Goal: Information Seeking & Learning: Learn about a topic

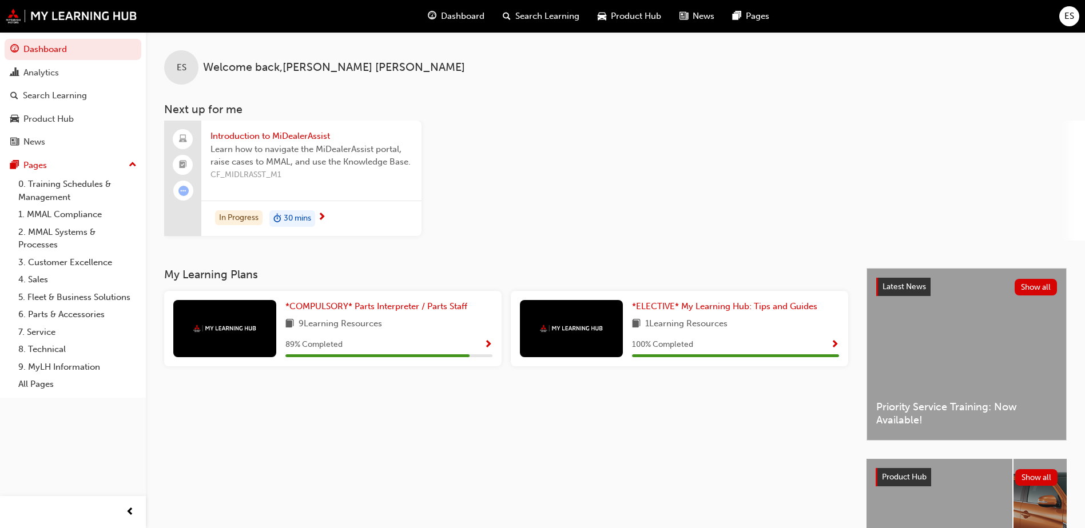
click at [341, 154] on span "Learn how to navigate the MiDealerAssist portal, raise cases to MMAL, and use t…" at bounding box center [311, 156] width 202 height 26
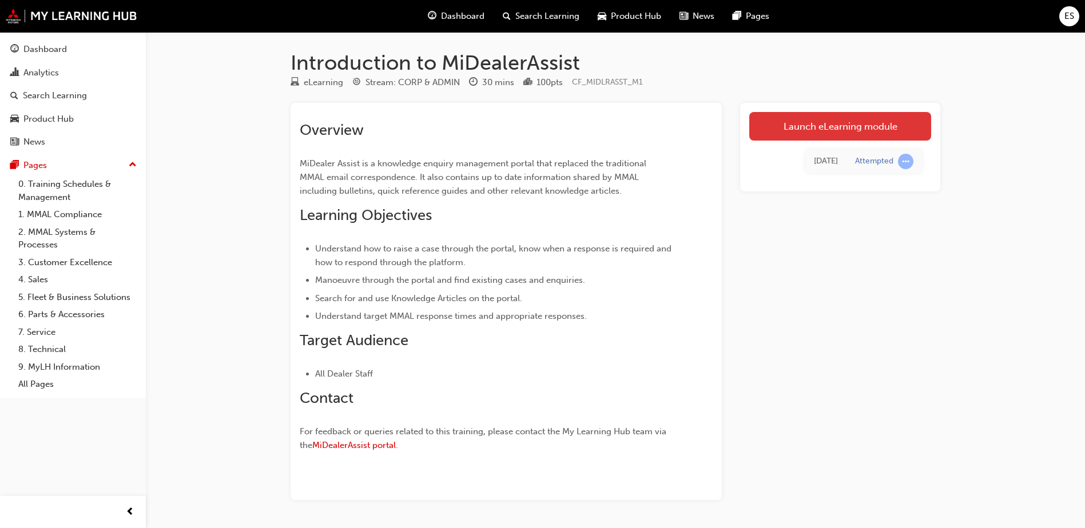
click at [811, 130] on link "Launch eLearning module" at bounding box center [840, 126] width 182 height 29
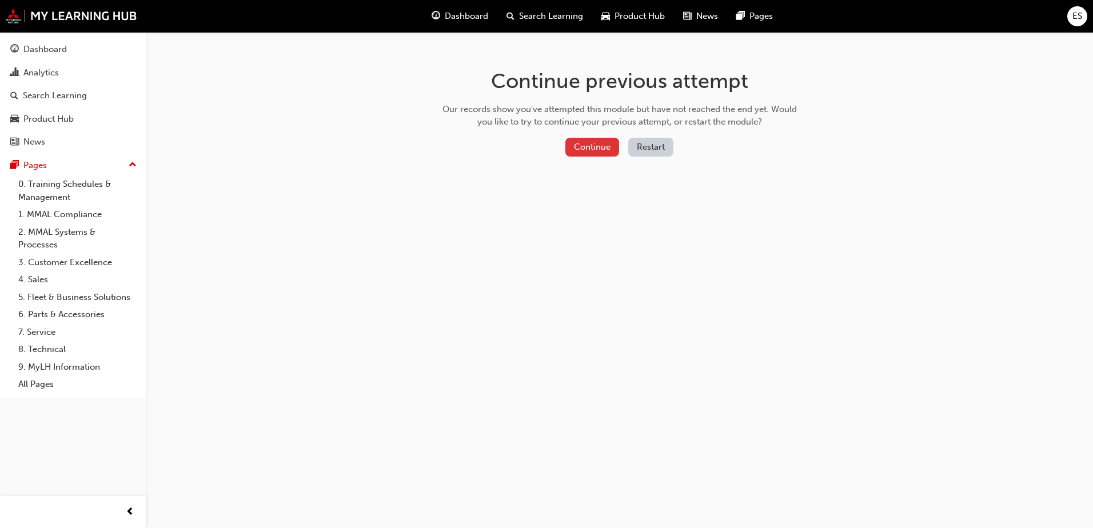
click at [583, 148] on button "Continue" at bounding box center [593, 147] width 54 height 19
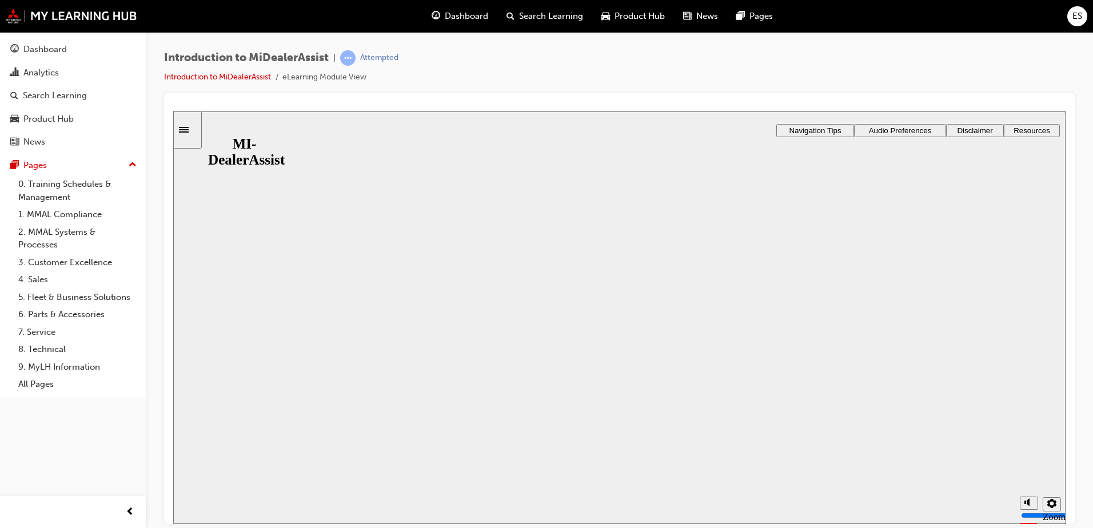
drag, startPoint x: 627, startPoint y: 344, endPoint x: 610, endPoint y: 348, distance: 17.6
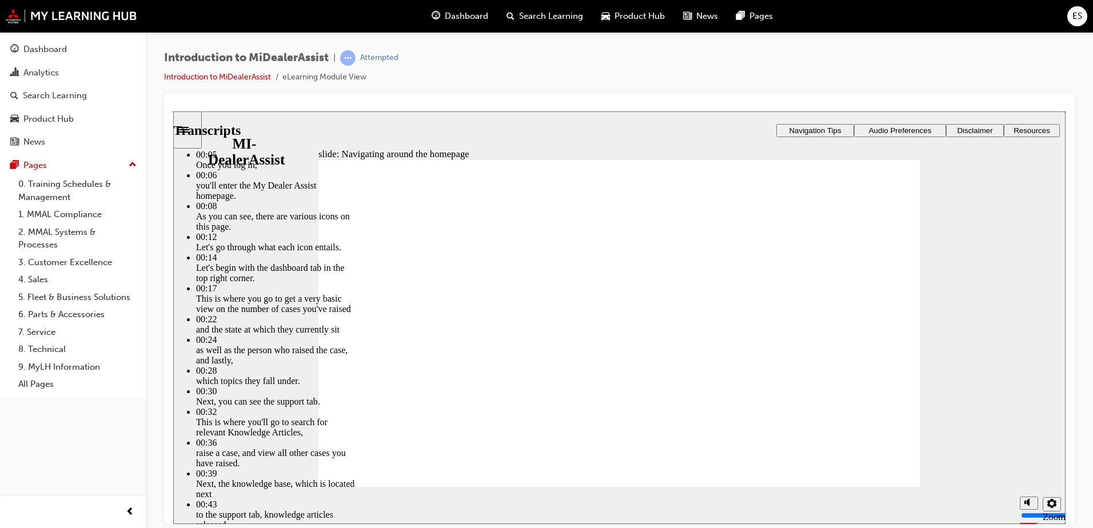
type input "144"
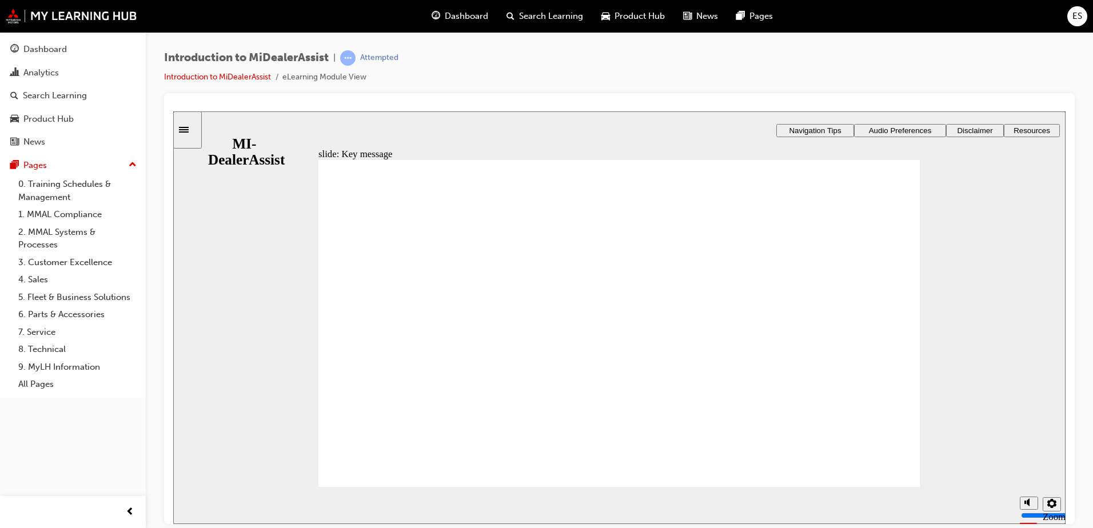
radio input "true"
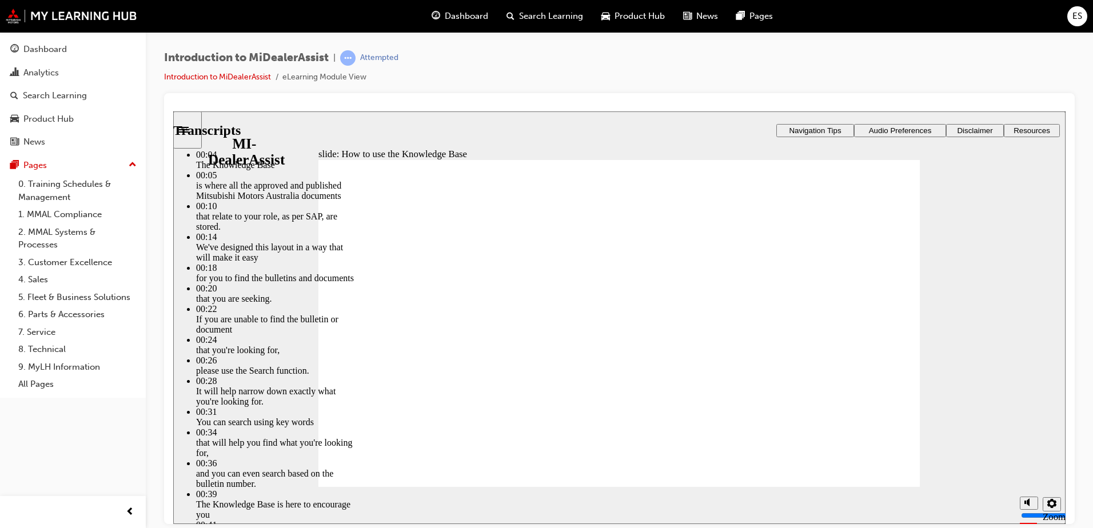
type input "51"
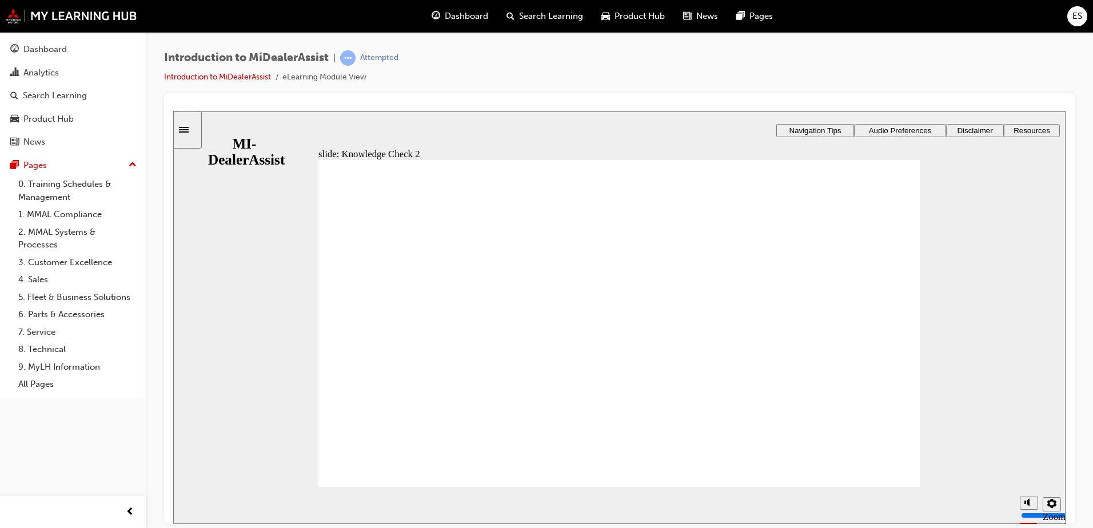
radio input "false"
radio input "true"
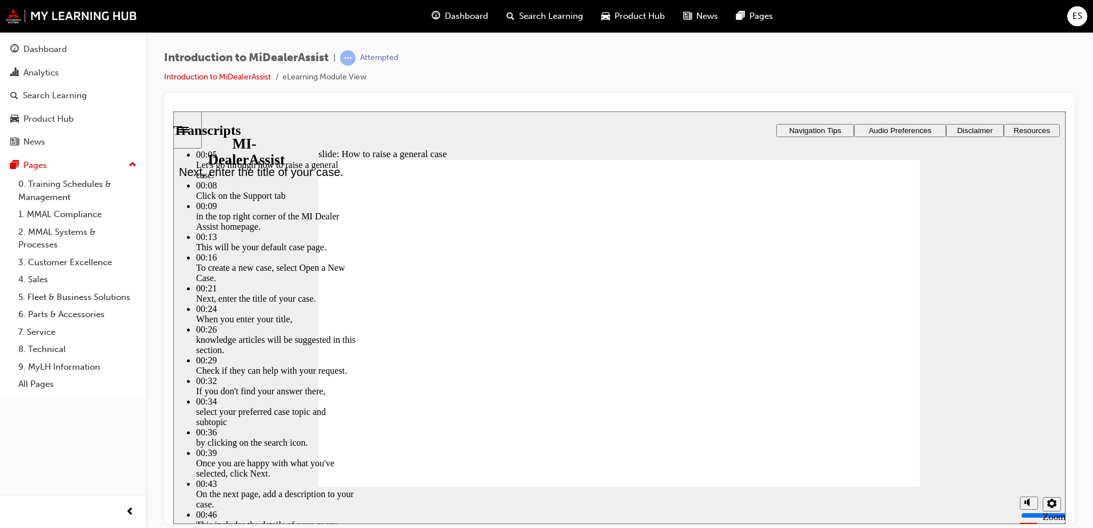
type input "85"
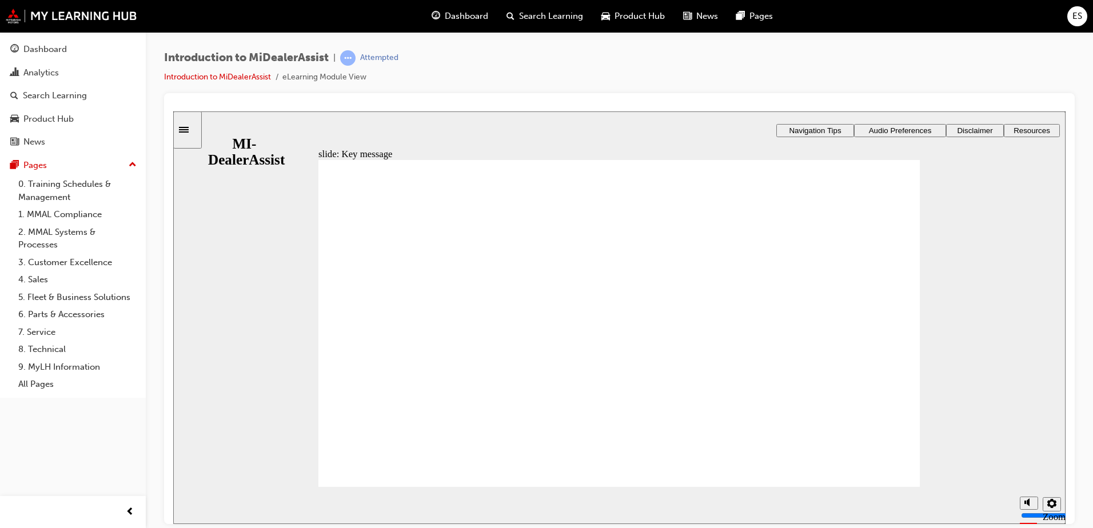
checkbox input "true"
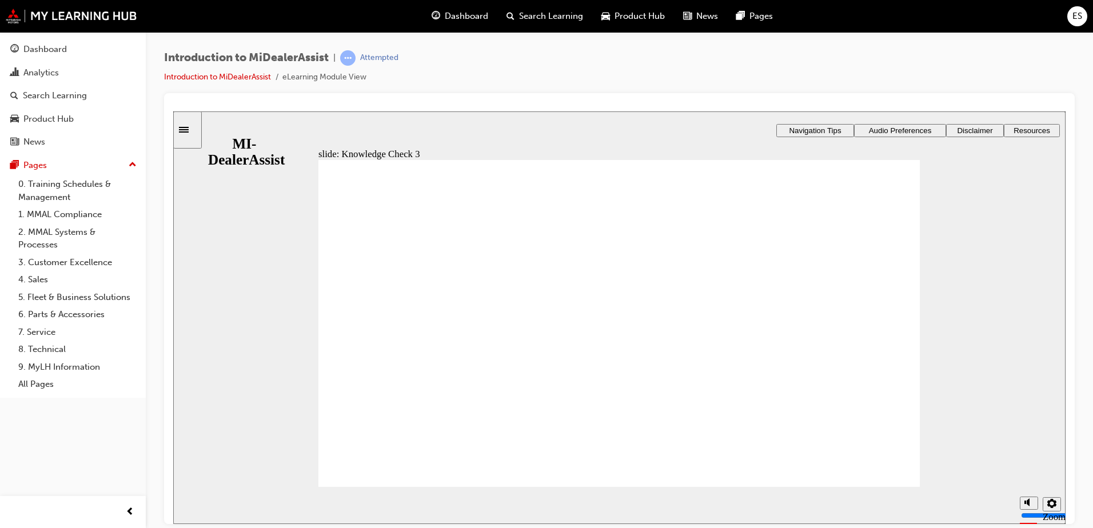
checkbox input "true"
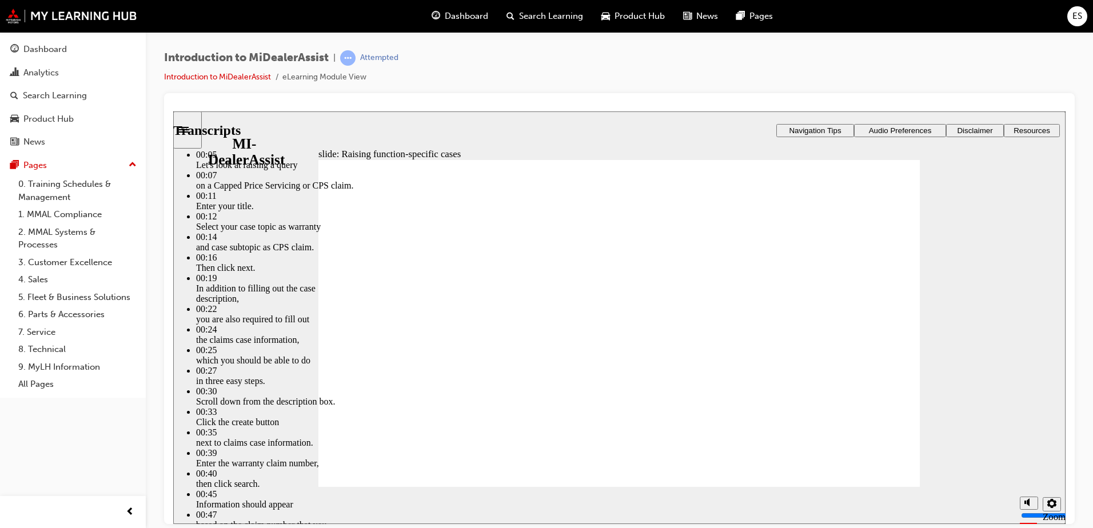
type input "80"
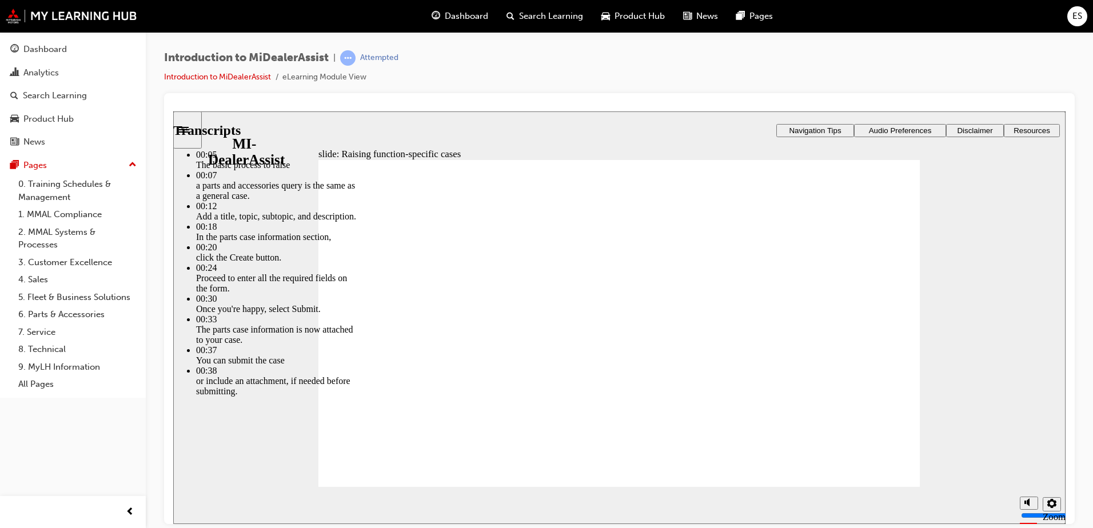
type input "1"
type input "0"
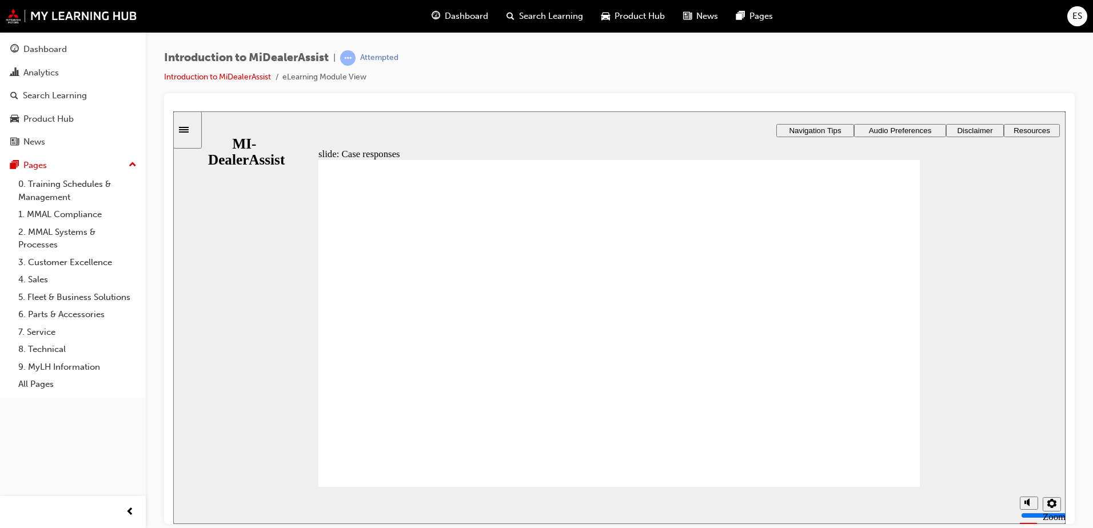
radio input "true"
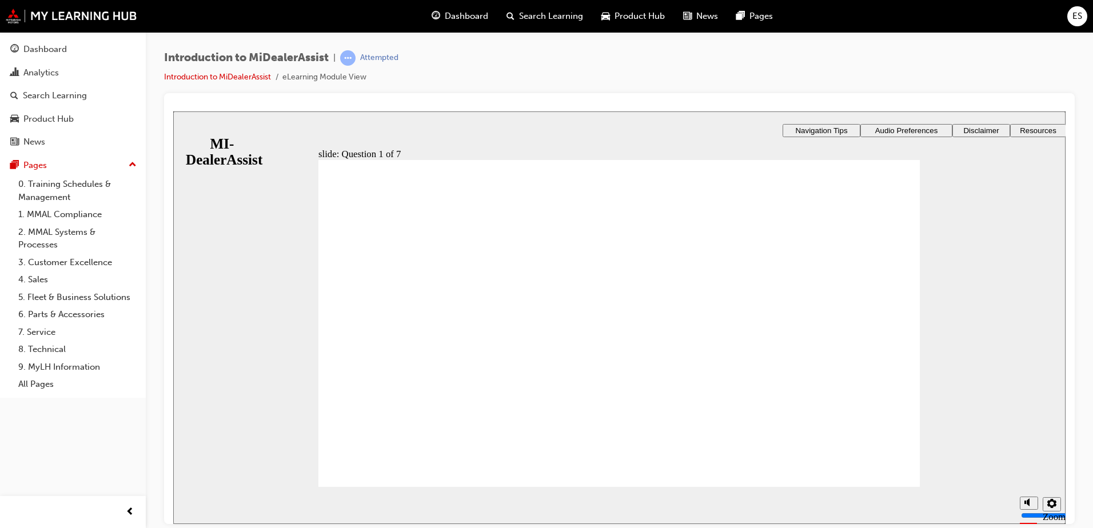
radio input "true"
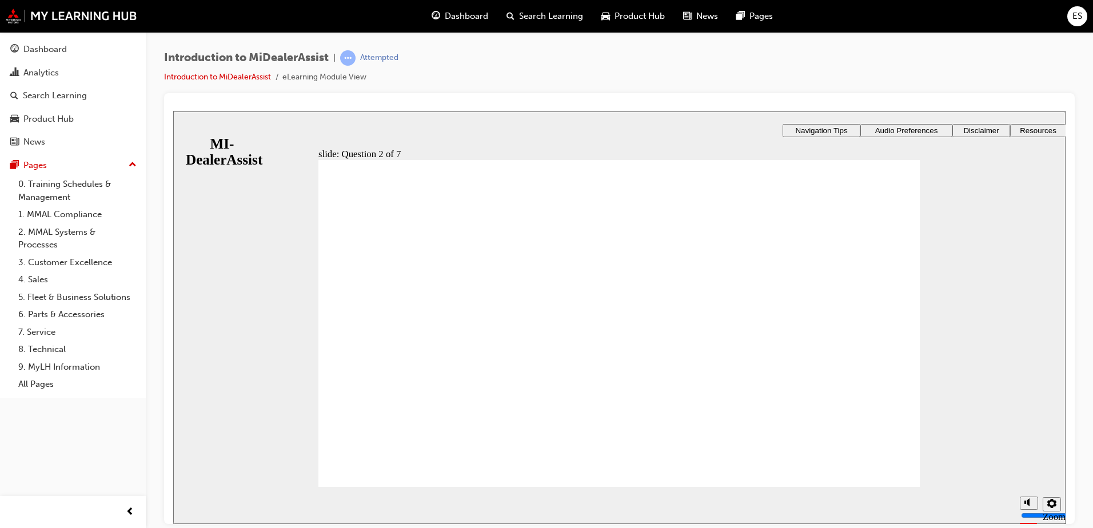
radio input "true"
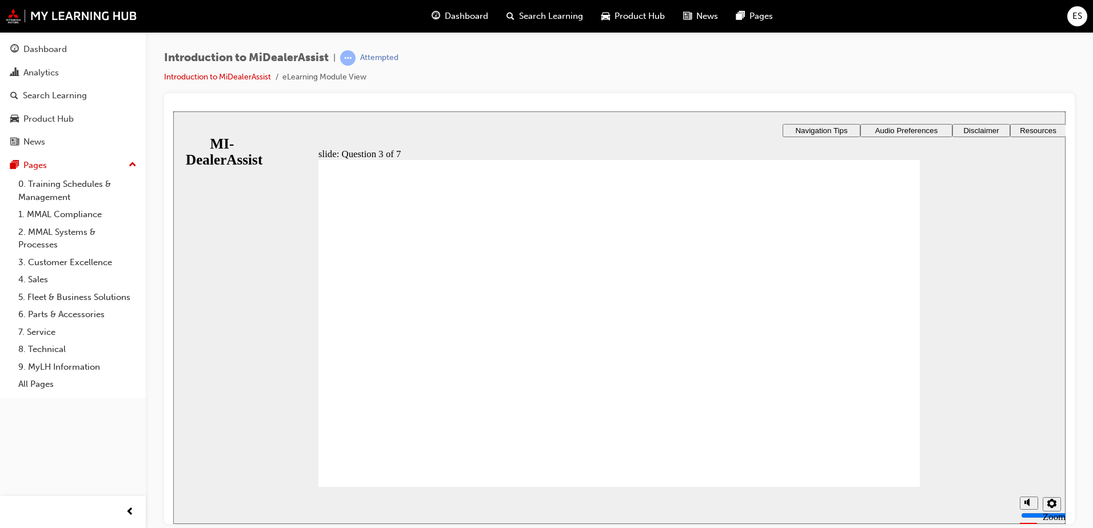
radio input "true"
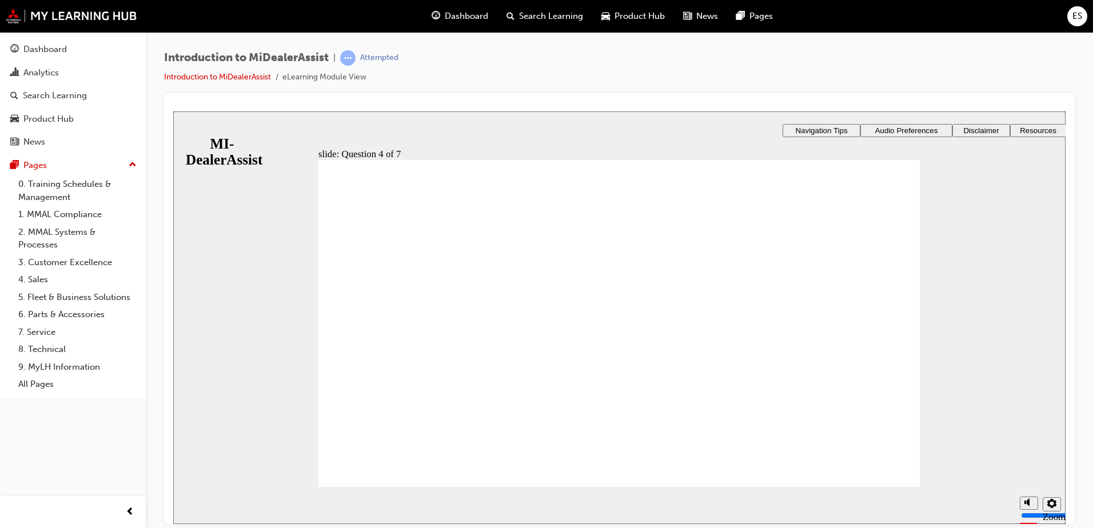
click at [674, 410] on div "slide: Question 4 of 7 Support tab Knowledge Base Notifications Cases Awaiting …" at bounding box center [619, 359] width 893 height 497
click at [883, 274] on div "slide: Question 4 of 7 Support tab Knowledge Base Notifications Cases Awaiting …" at bounding box center [619, 359] width 893 height 497
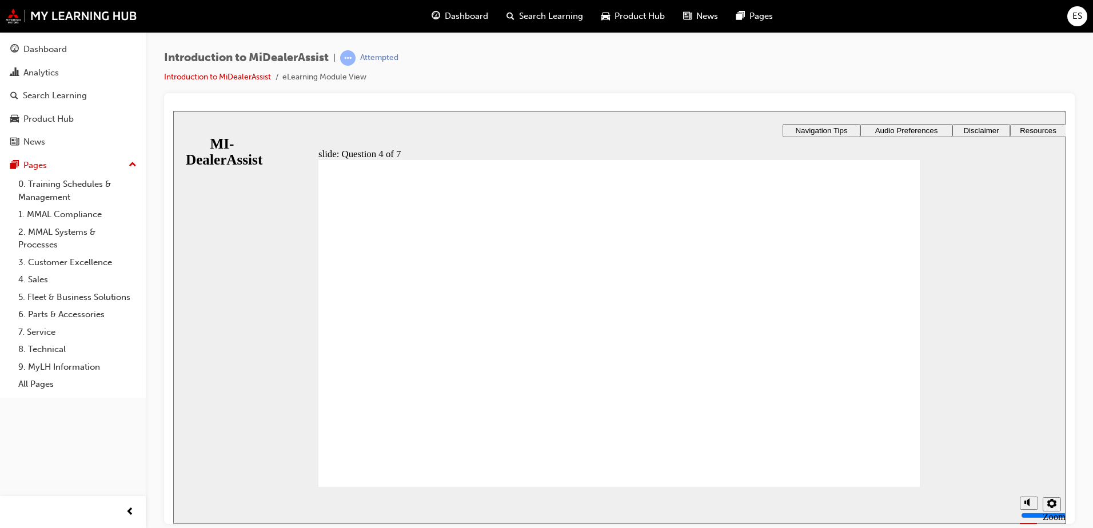
radio input "true"
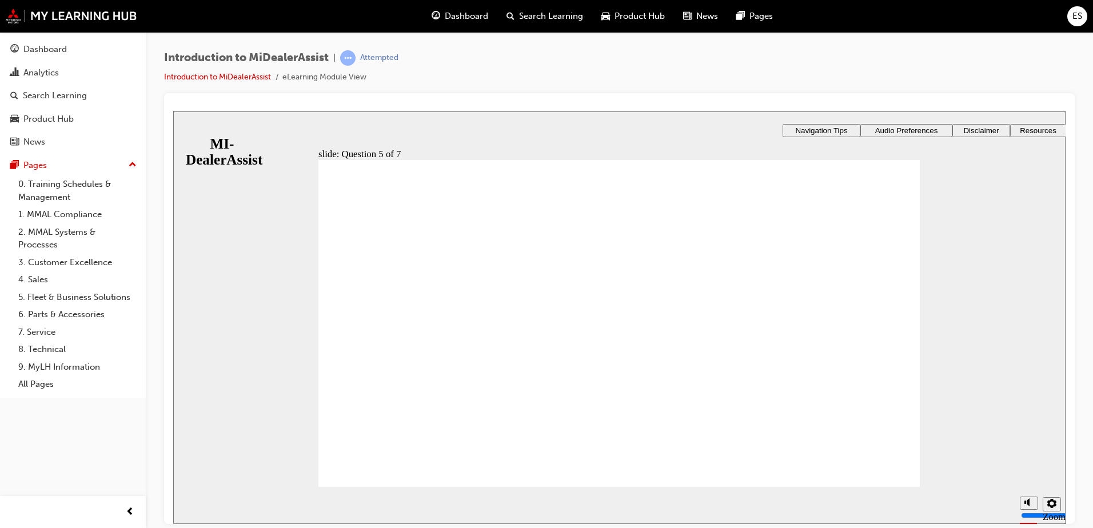
checkbox input "true"
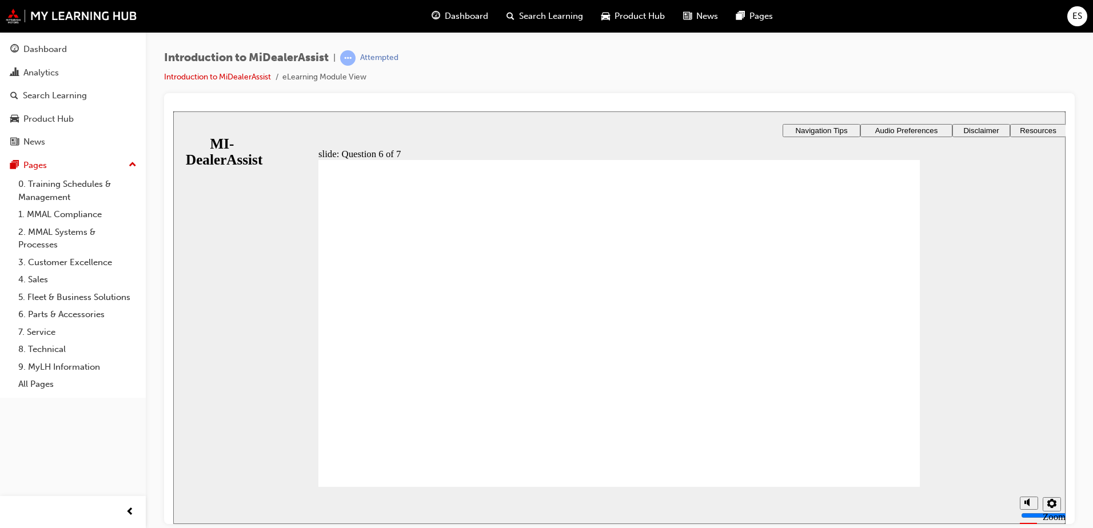
checkbox input "true"
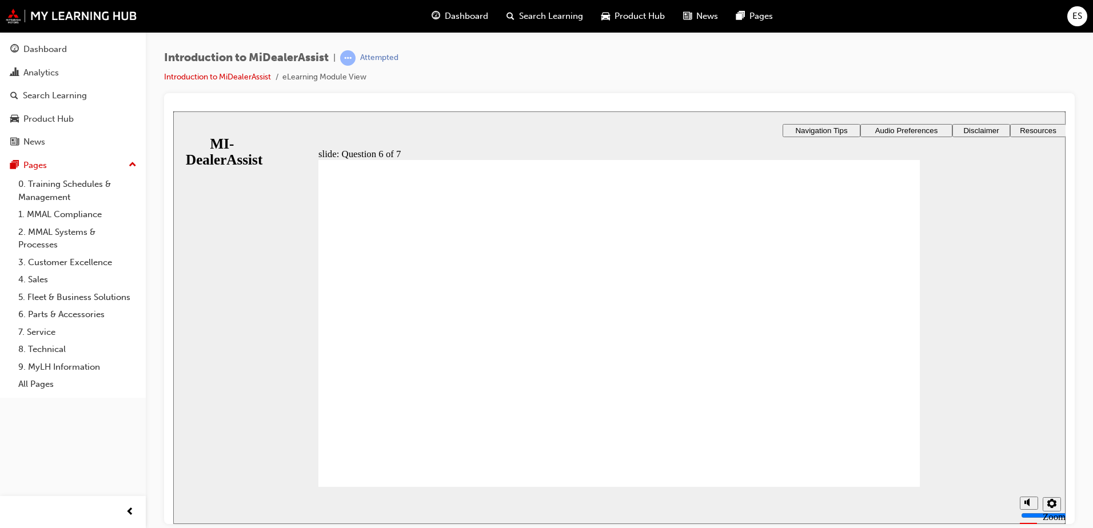
drag, startPoint x: 685, startPoint y: 434, endPoint x: 672, endPoint y: 423, distance: 17.1
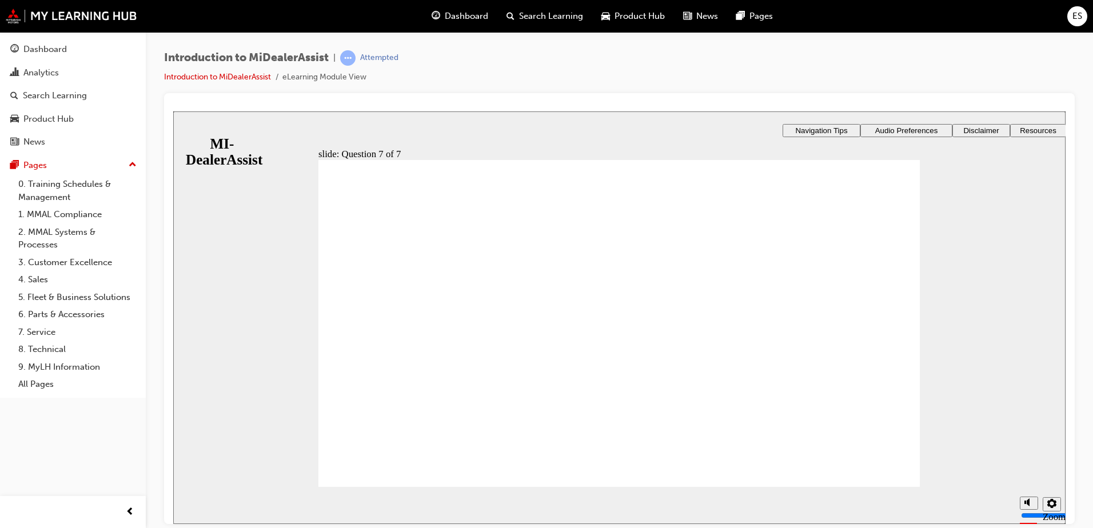
radio input "true"
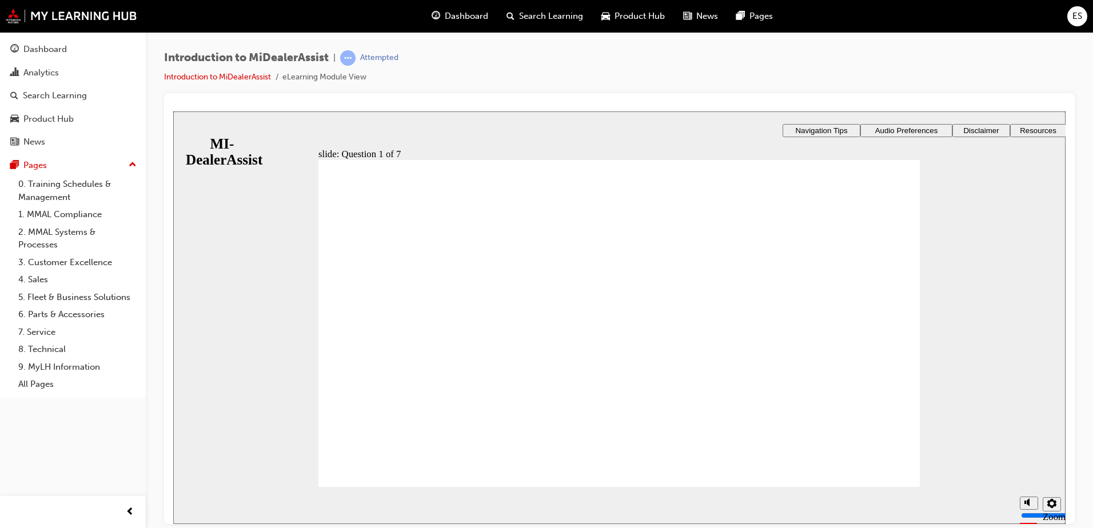
radio input "true"
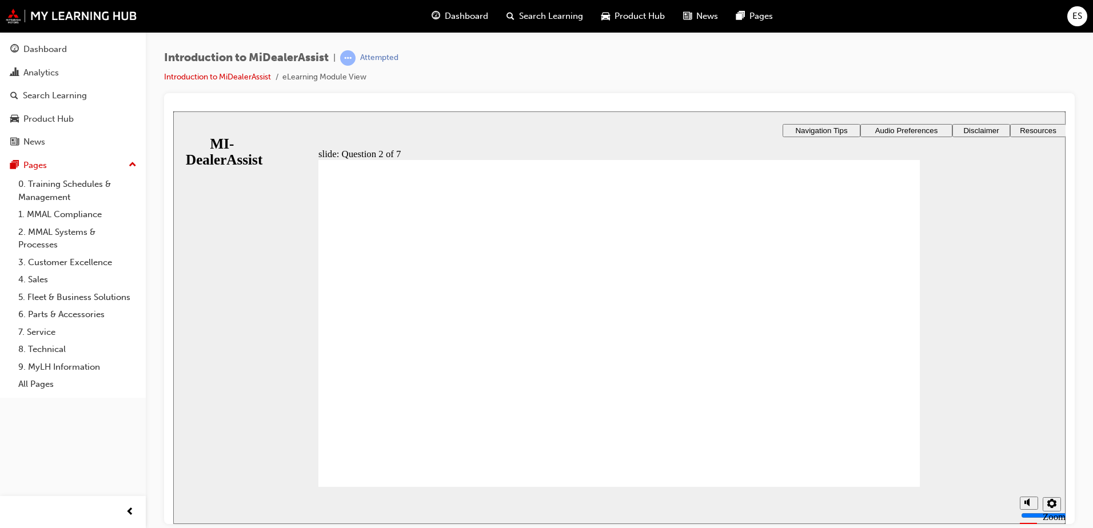
radio input "true"
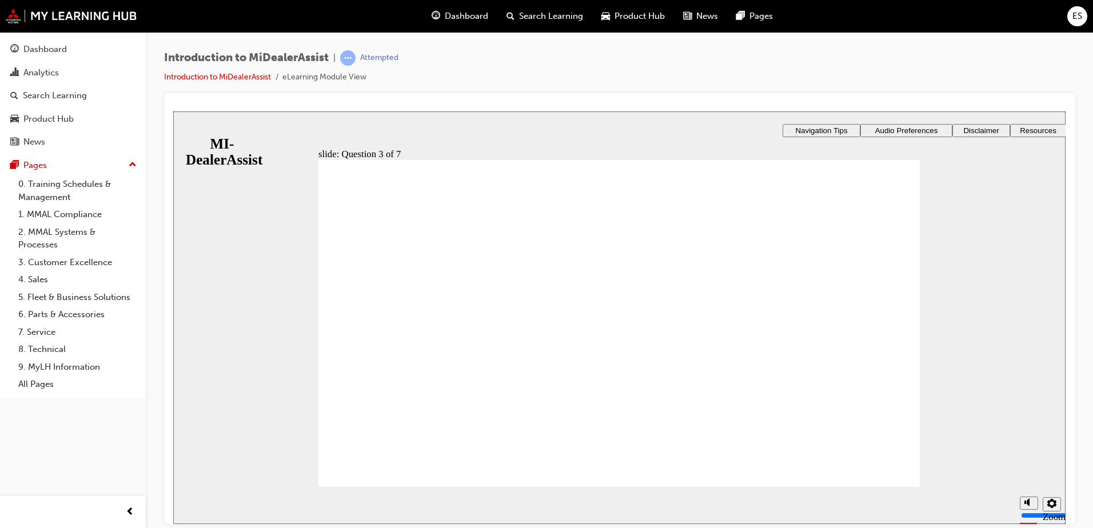
radio input "true"
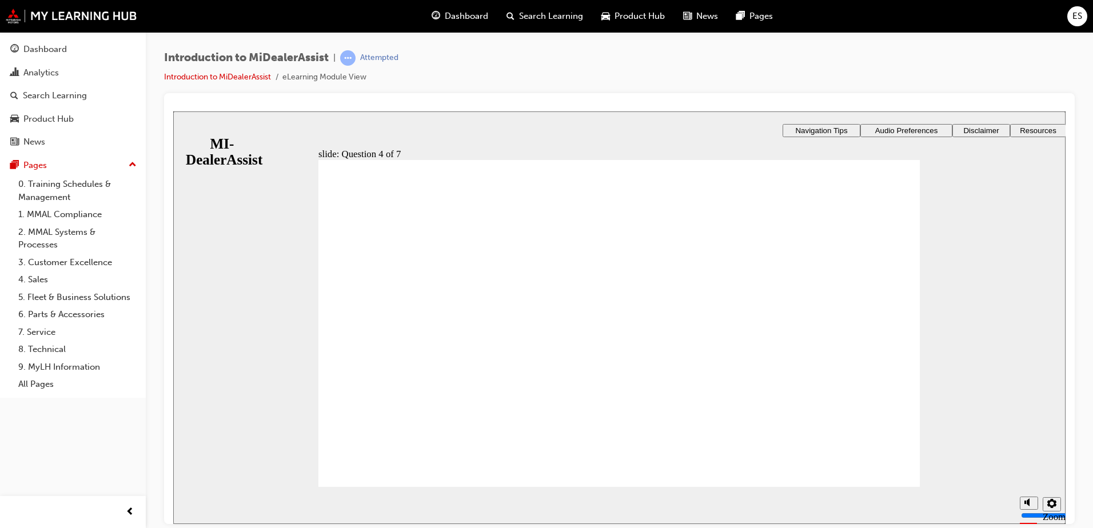
drag, startPoint x: 855, startPoint y: 314, endPoint x: 849, endPoint y: 222, distance: 92.2
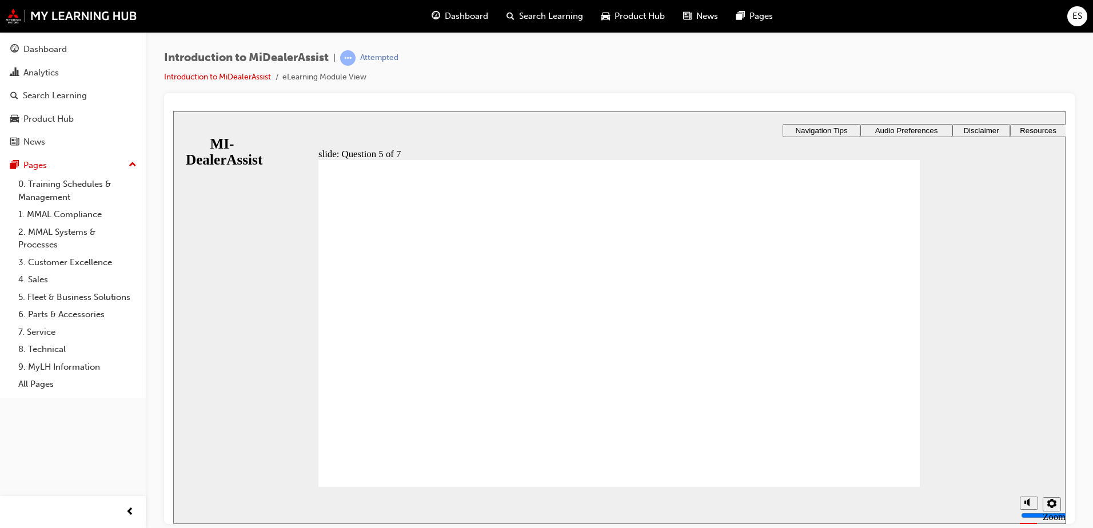
radio input "true"
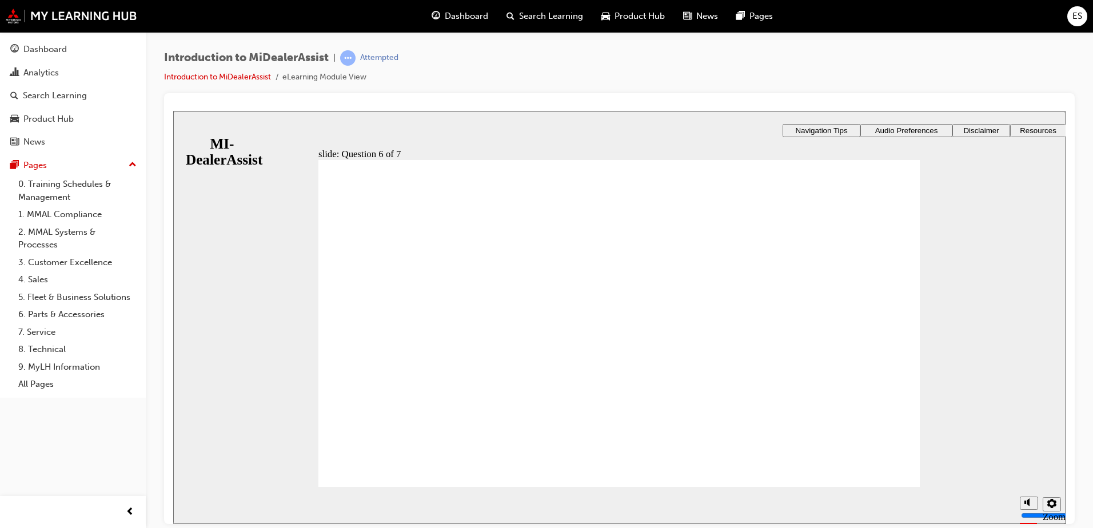
checkbox input "true"
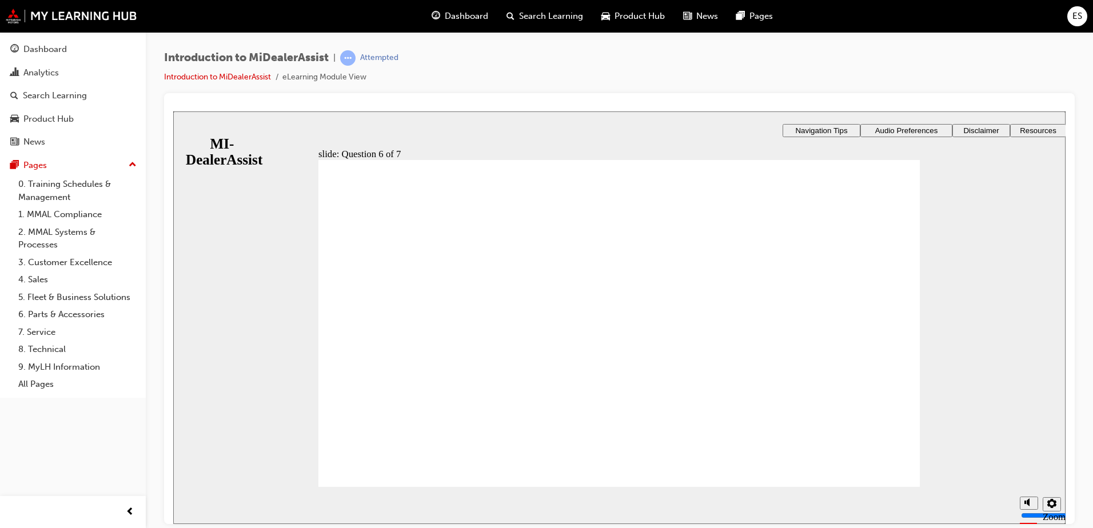
checkbox input "false"
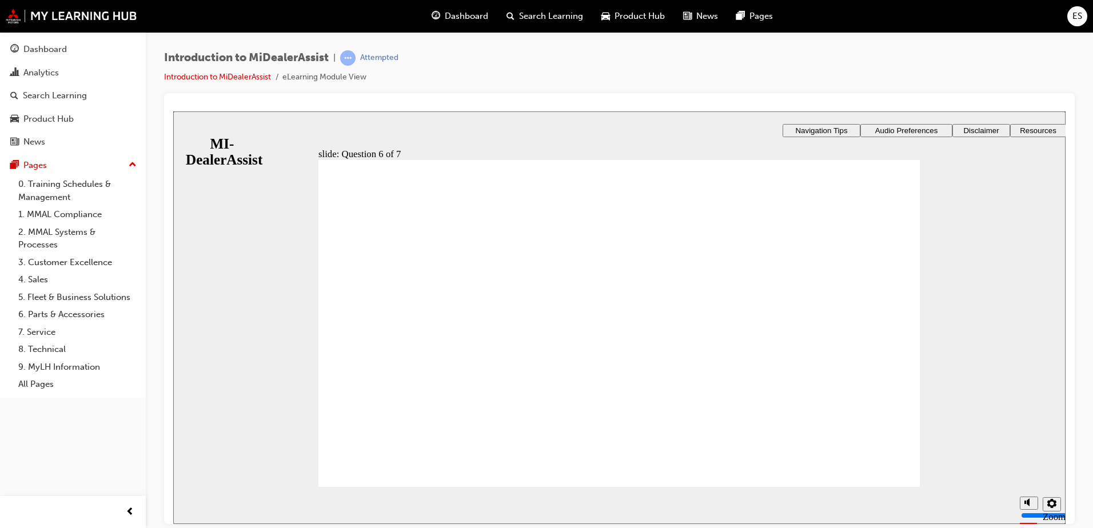
checkbox input "true"
radio input "true"
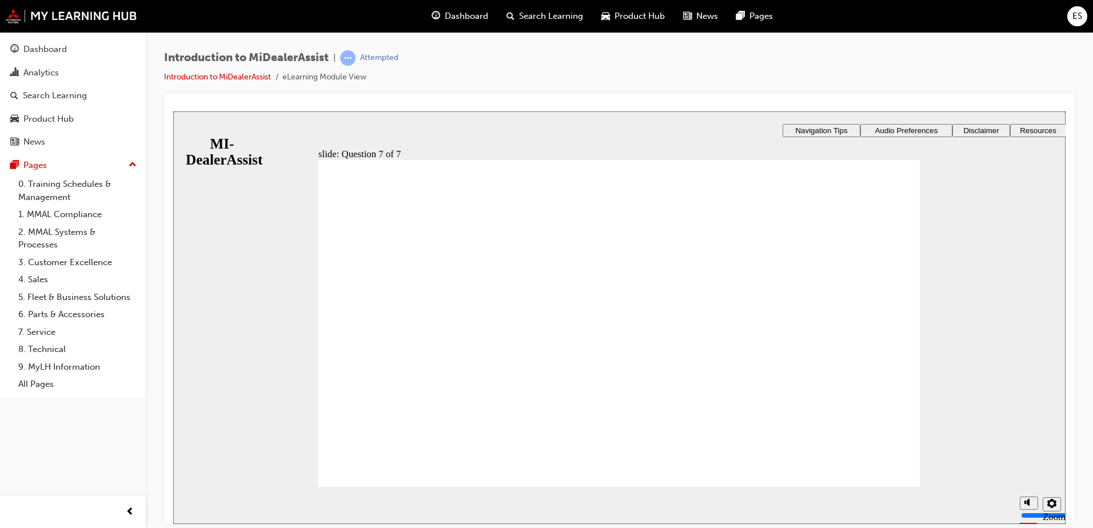
drag, startPoint x: 646, startPoint y: 419, endPoint x: 671, endPoint y: 433, distance: 29.4
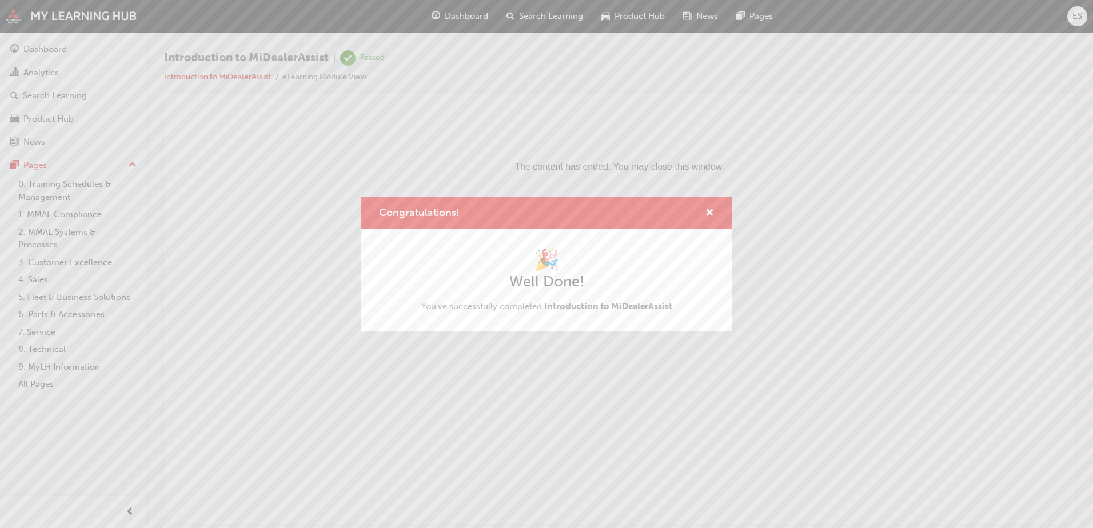
click at [704, 210] on div "Congratulations!" at bounding box center [705, 213] width 18 height 14
click at [708, 210] on span "cross-icon" at bounding box center [710, 214] width 9 height 10
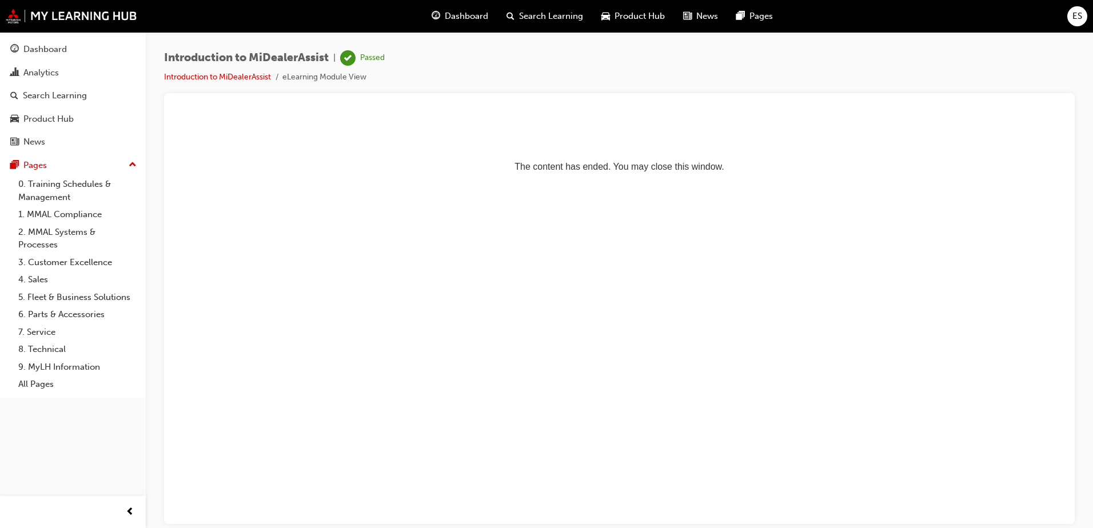
click at [458, 13] on span "Dashboard" at bounding box center [466, 16] width 43 height 13
